Goal: Transaction & Acquisition: Purchase product/service

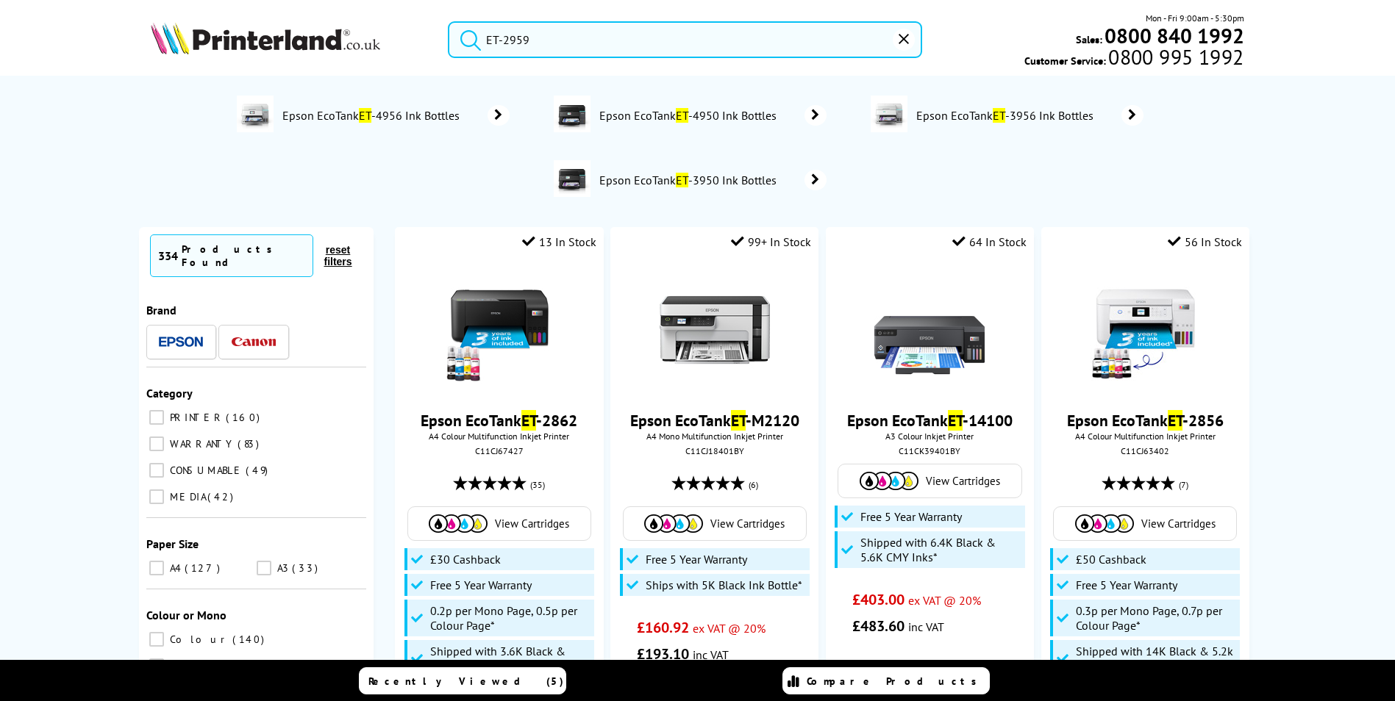
drag, startPoint x: 638, startPoint y: 39, endPoint x: 341, endPoint y: 36, distance: 297.0
click at [357, 36] on div "ET-2959 Mon - Fri 9:00am - 5:30pm Sales: 0800 840 1992 Customer Service: 0800 9…" at bounding box center [698, 43] width 1176 height 65
paste input "ET-3950"
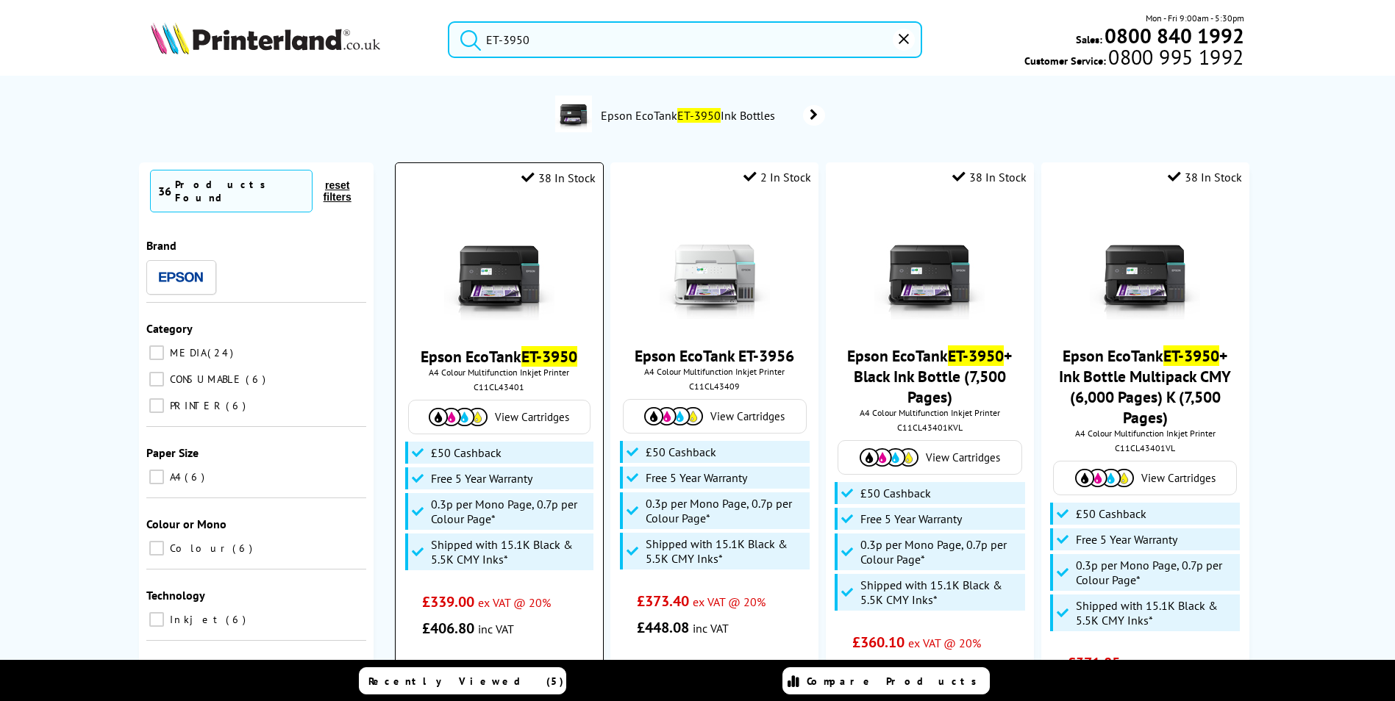
type input "ET-3950"
click at [562, 354] on mark "ET-3950" at bounding box center [549, 356] width 56 height 21
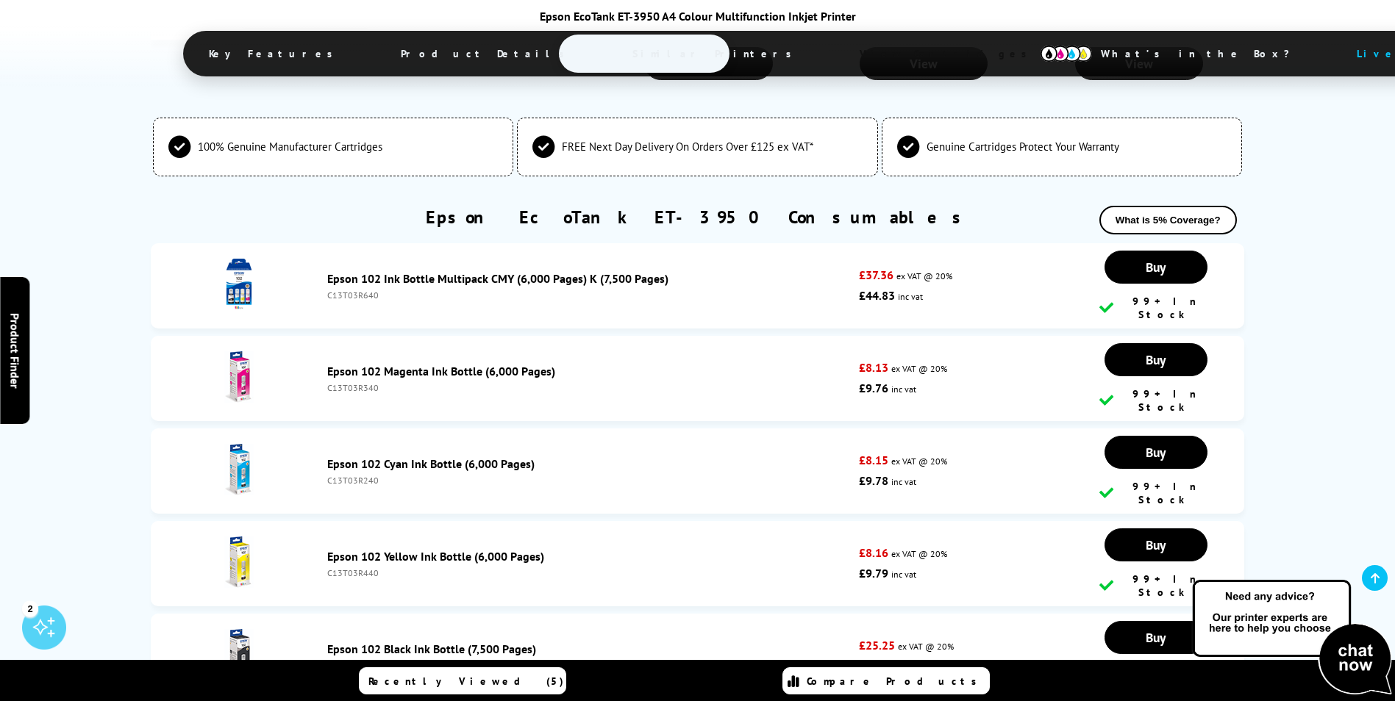
scroll to position [4414, 0]
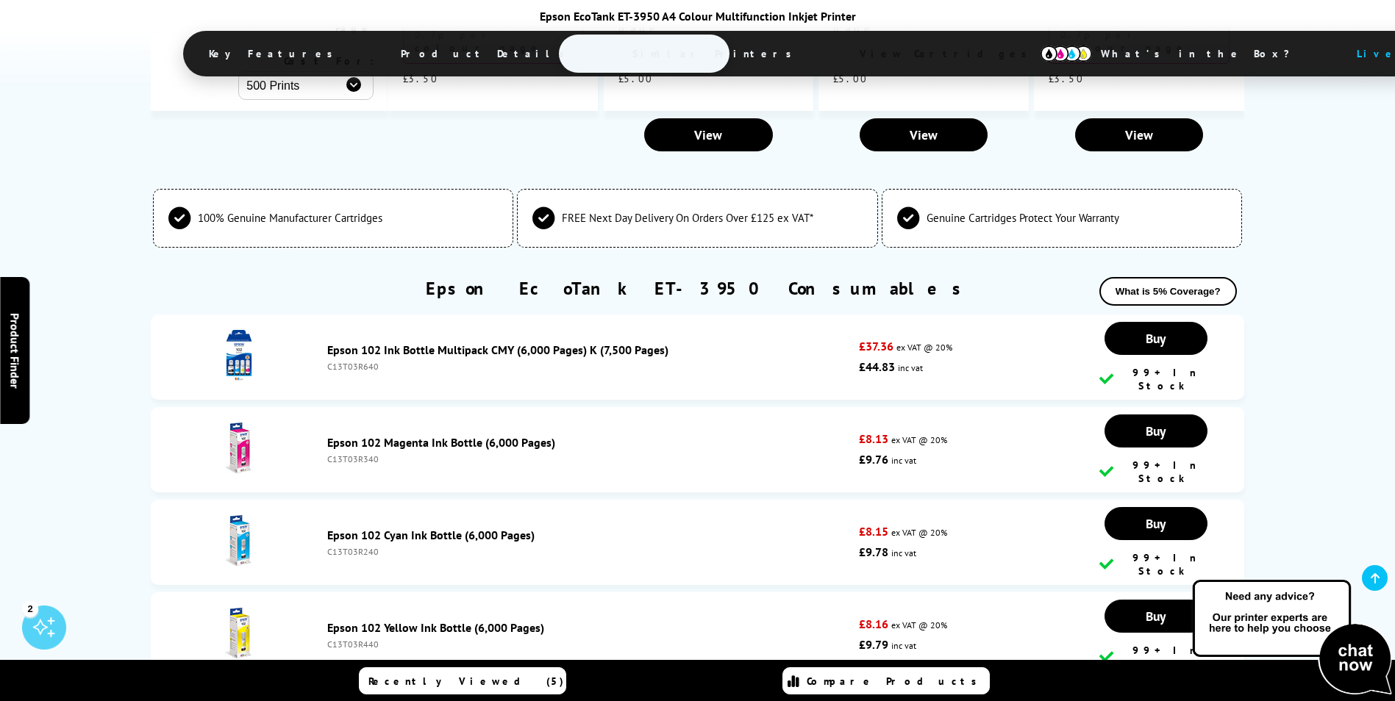
click at [357, 454] on div "C13T03R340" at bounding box center [589, 459] width 524 height 11
copy div "C13T03R340"
